Goal: Task Accomplishment & Management: Complete application form

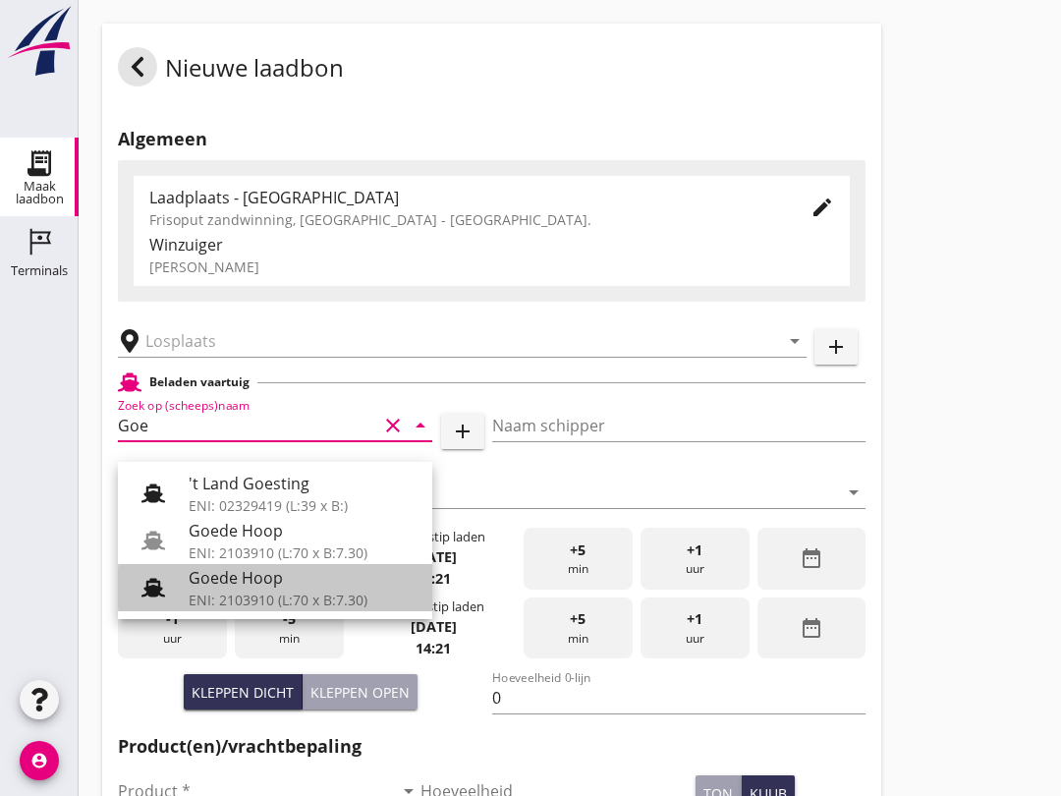
click at [263, 595] on div "ENI: 2103910 (L:70 x B:7.30)" at bounding box center [303, 599] width 228 height 21
type input "Goede Hoop"
type input "[PERSON_NAME]"
type input "555"
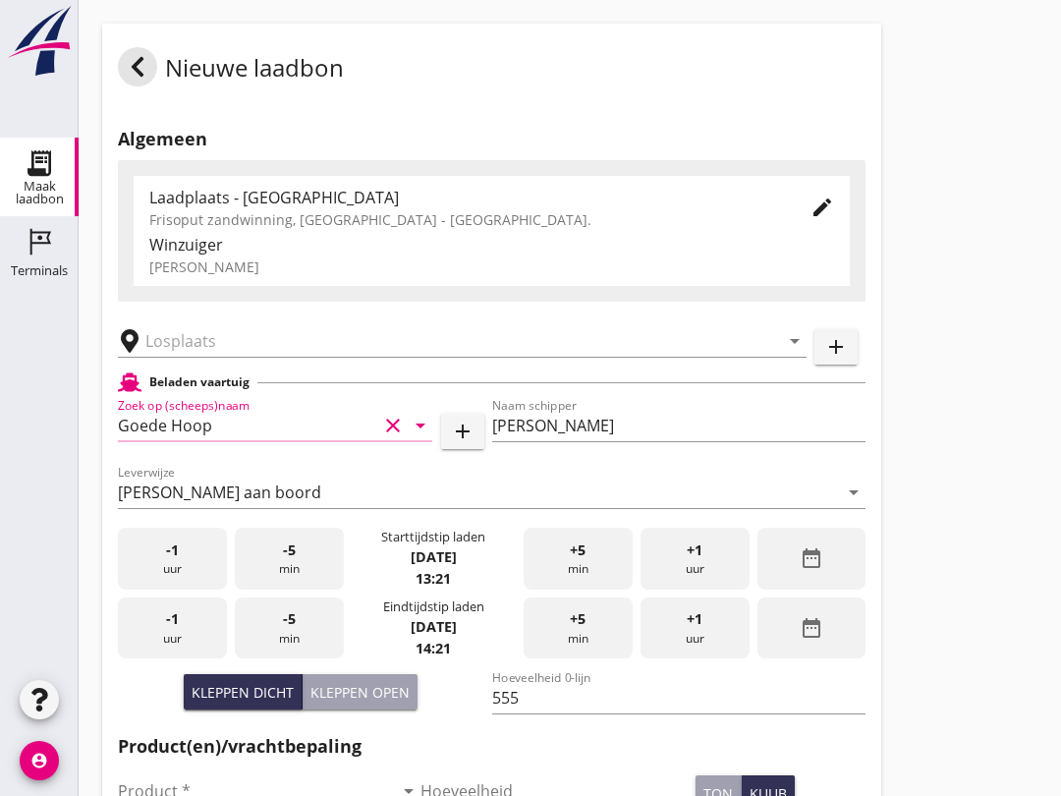
click at [273, 357] on input "text" at bounding box center [448, 340] width 606 height 31
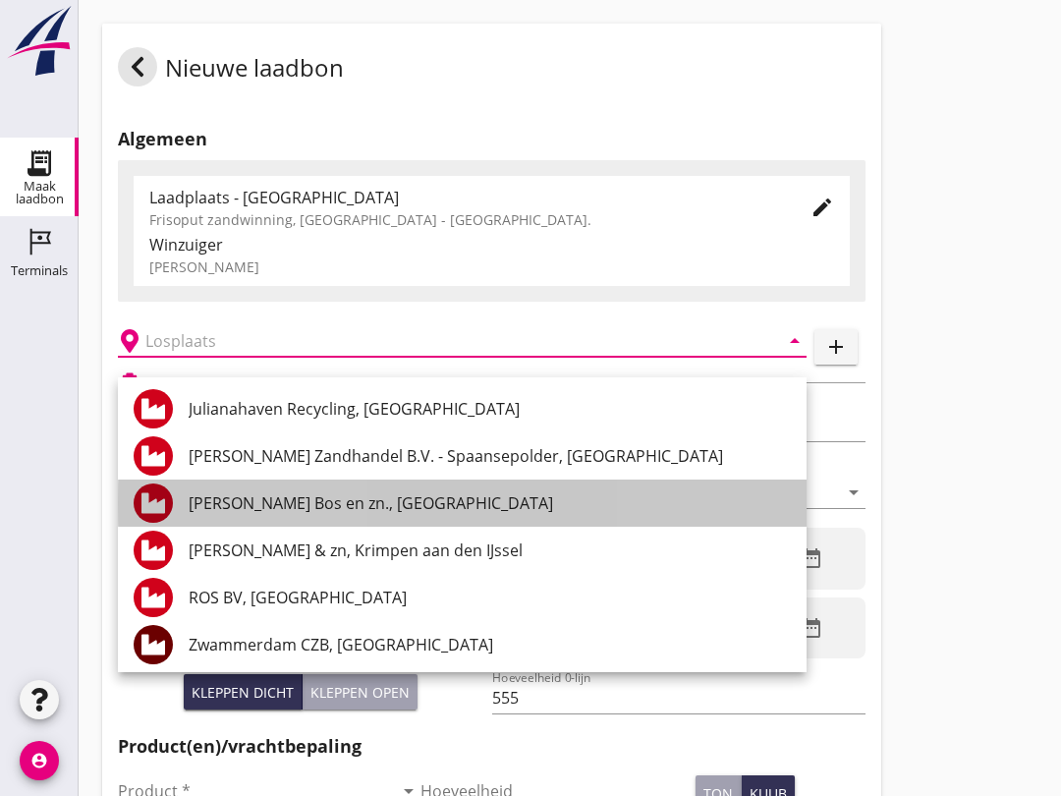
click at [331, 503] on div "[PERSON_NAME] Bos en zn., [GEOGRAPHIC_DATA]" at bounding box center [490, 503] width 602 height 24
type input "[PERSON_NAME] Bos en zn., [GEOGRAPHIC_DATA]"
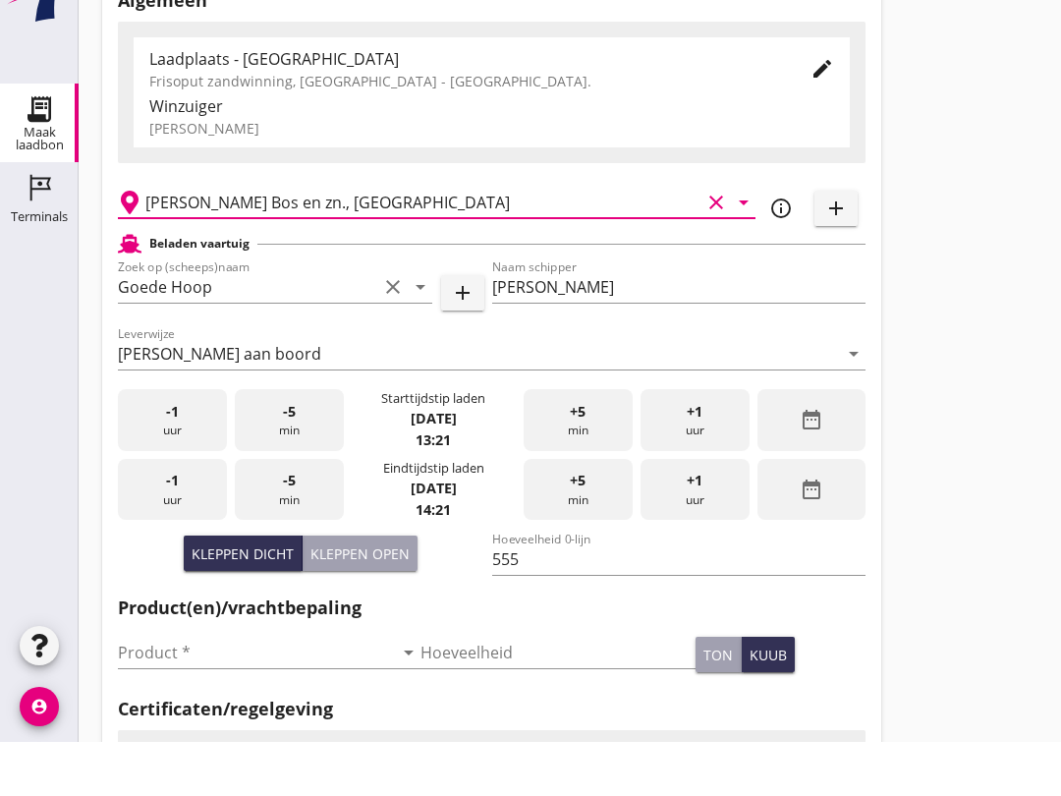
scroll to position [90, 0]
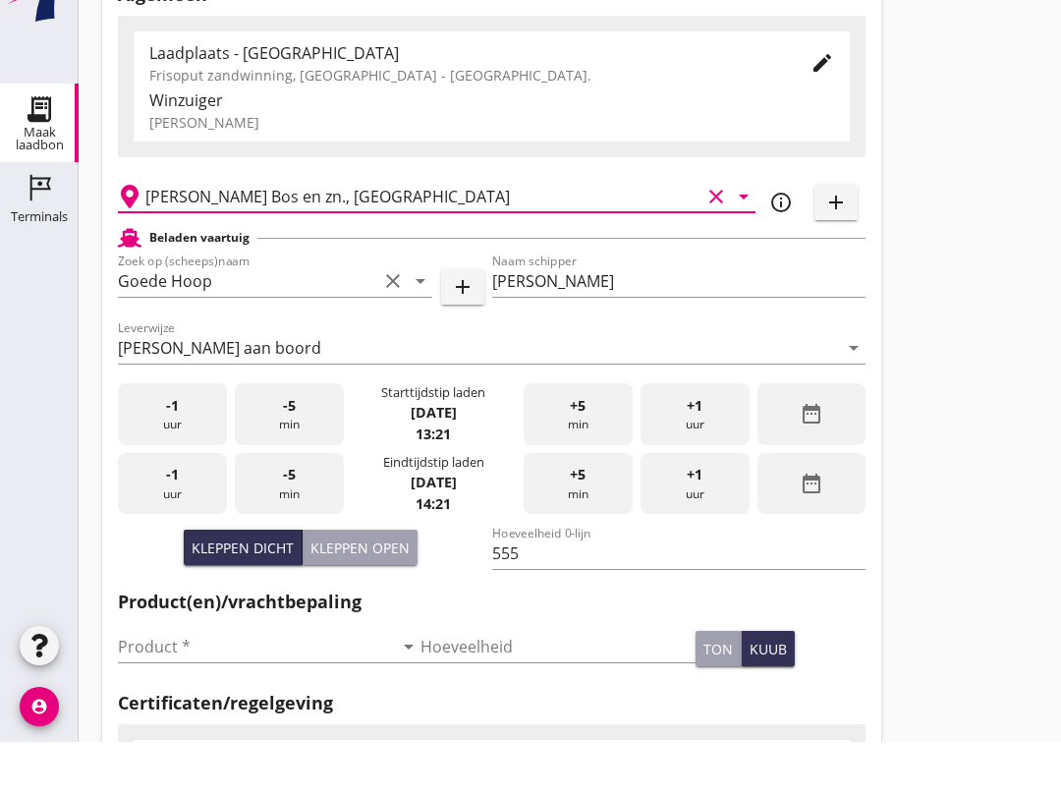
click at [228, 685] on input "Product *" at bounding box center [255, 700] width 275 height 31
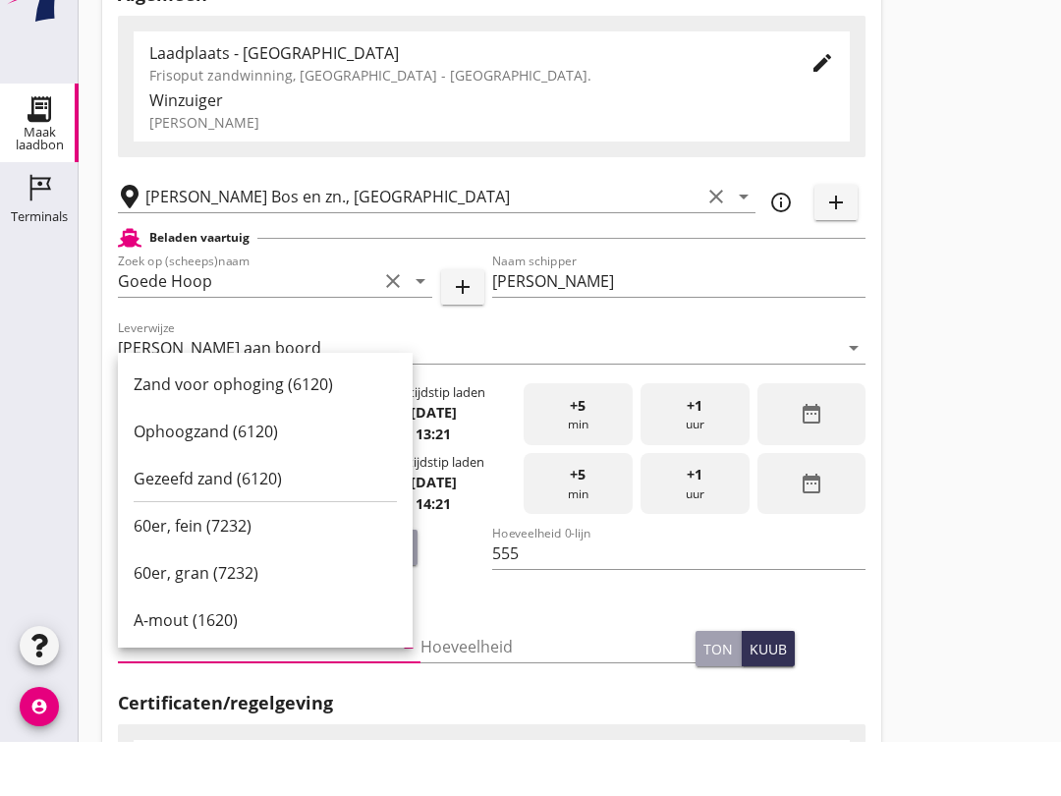
click at [252, 474] on div "Ophoogzand (6120)" at bounding box center [265, 486] width 263 height 24
type input "Ophoogzand (6120)"
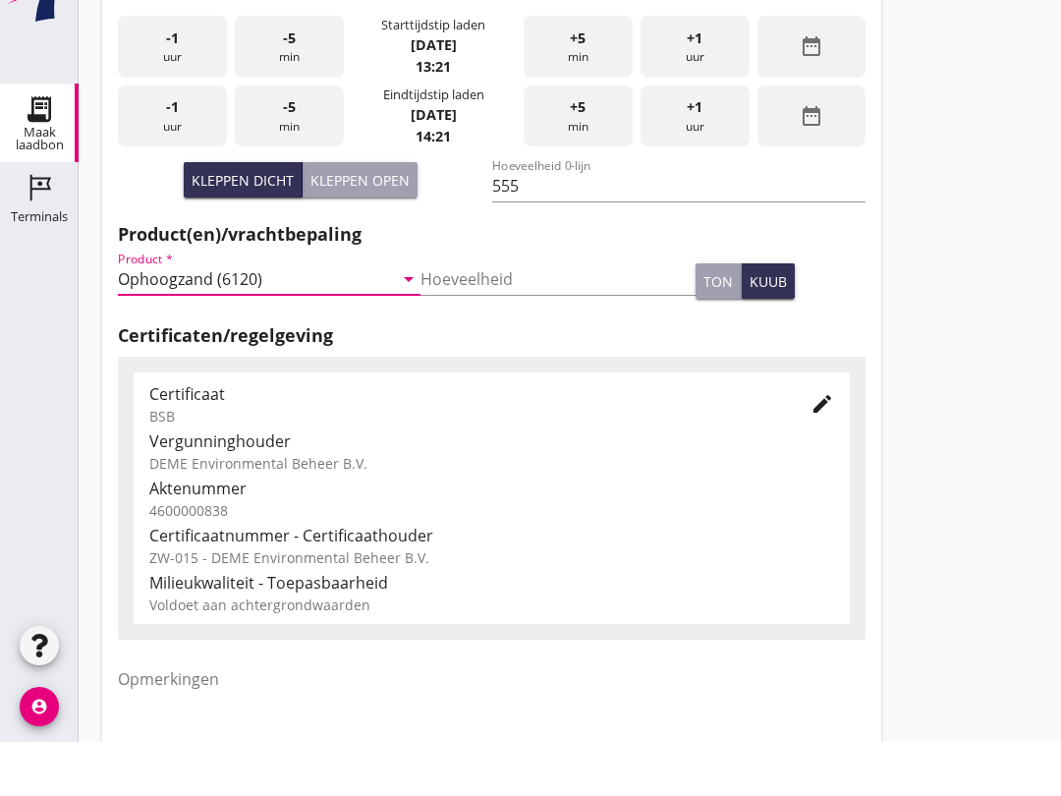
scroll to position [625, 0]
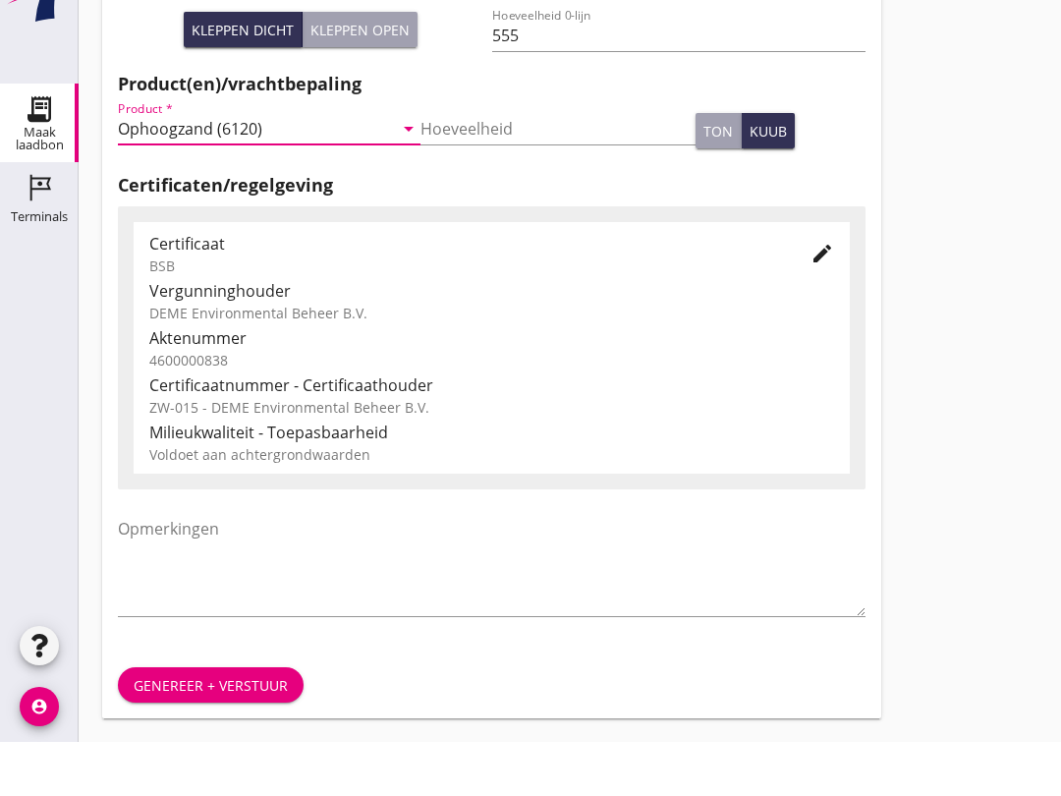
click at [243, 729] on div "Genereer + verstuur" at bounding box center [211, 739] width 154 height 21
